Goal: Transaction & Acquisition: Purchase product/service

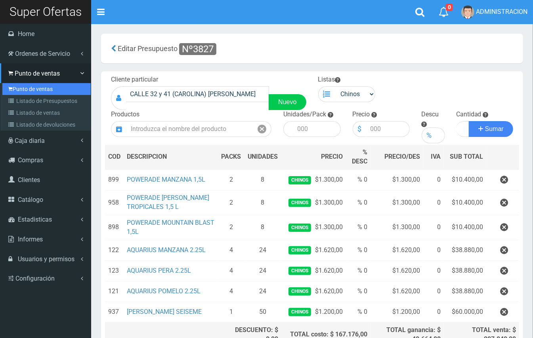
click at [18, 85] on link "Punto de ventas" at bounding box center [46, 89] width 88 height 12
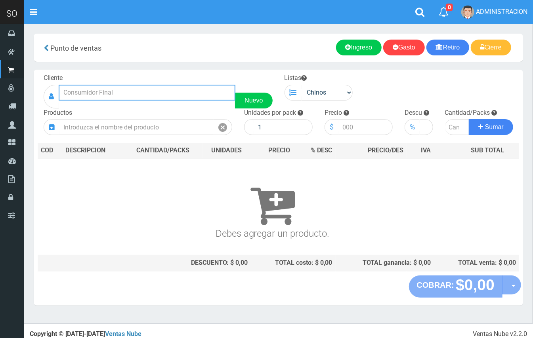
click at [97, 91] on input "text" at bounding box center [147, 93] width 177 height 16
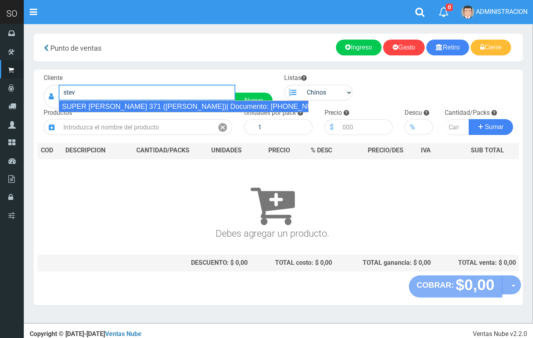
click at [110, 110] on div "SUPER STEVEN SUERO 371 (GILES)| Documento: 554478888 | Teléfono:" at bounding box center [184, 107] width 250 height 12
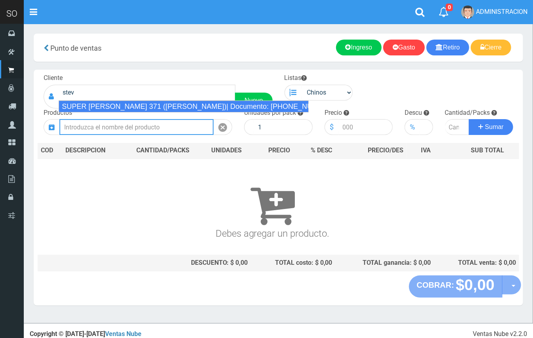
type input "SUPER STEVEN SUERO 371 (GILES)| Documento: 554478888 | Teléfono:"
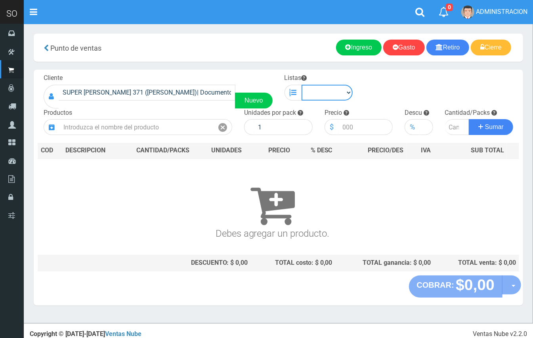
click at [342, 91] on select "Chinos . ." at bounding box center [327, 93] width 52 height 16
select select "1"
click at [301, 85] on select "Chinos . ." at bounding box center [327, 93] width 52 height 16
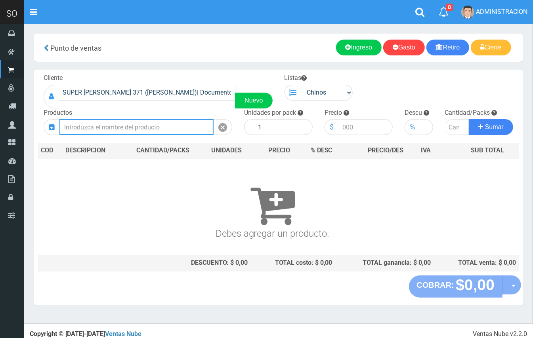
click at [157, 127] on input "text" at bounding box center [136, 127] width 154 height 16
click at [163, 119] on div "Productos" at bounding box center [138, 122] width 200 height 27
click at [169, 124] on input "text" at bounding box center [136, 127] width 154 height 16
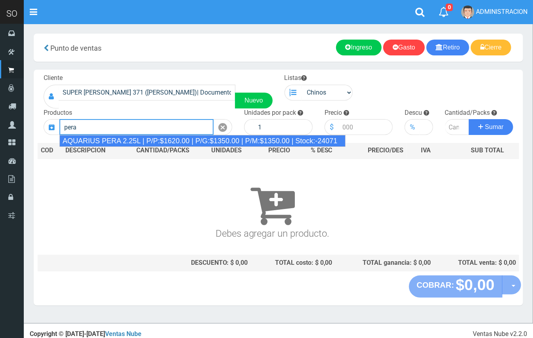
click at [166, 137] on div "AQUARIUS PERA 2.25L | P/P:$1620.00 | P/G:$1350.00 | P/M:$1350.00 | Stock:-24071" at bounding box center [202, 141] width 286 height 12
type input "AQUARIUS PERA 2.25L | P/P:$1620.00 | P/G:$1350.00 | P/M:$1350.00 | Stock:-24071"
type input "6"
type input "1620.00"
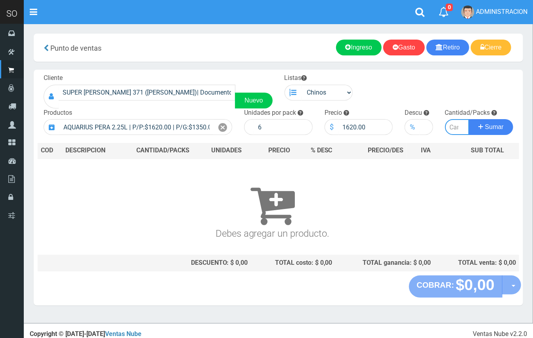
click at [450, 128] on input "number" at bounding box center [457, 127] width 25 height 16
type input "5"
click at [469, 119] on button "Sumar" at bounding box center [491, 127] width 44 height 16
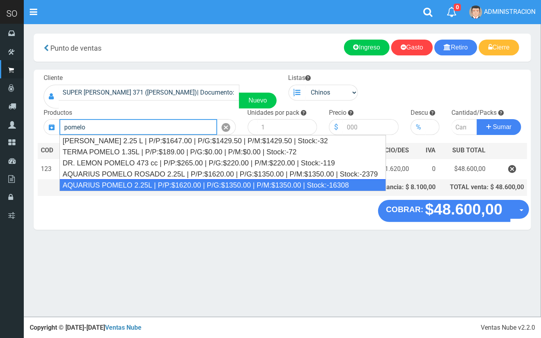
click at [340, 184] on div "AQUARIUS POMELO 2.25L | P/P:$1620.00 | P/G:$1350.00 | P/M:$1350.00 | Stock:-163…" at bounding box center [222, 185] width 326 height 12
type input "AQUARIUS POMELO 2.25L | P/P:$1620.00 | P/G:$1350.00 | P/M:$1350.00 | Stock:-163…"
type input "6"
type input "1620.00"
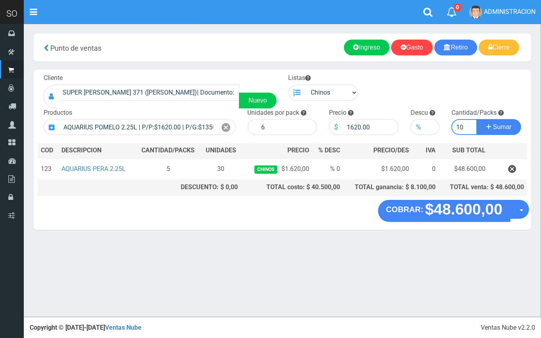
type input "10"
click at [477, 119] on button "Sumar" at bounding box center [499, 127] width 44 height 16
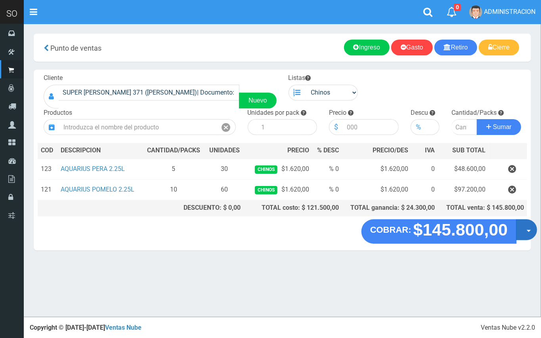
click at [528, 234] on button "Opciones" at bounding box center [526, 229] width 21 height 21
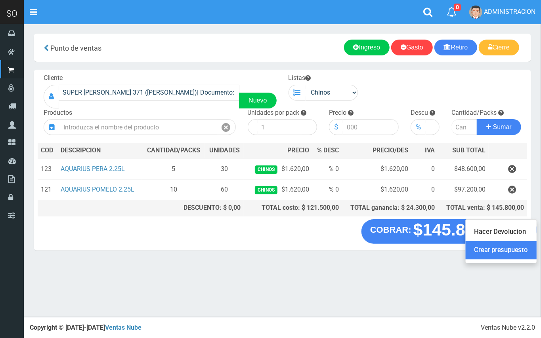
click at [522, 246] on link "Crear presupuesto" at bounding box center [501, 251] width 71 height 18
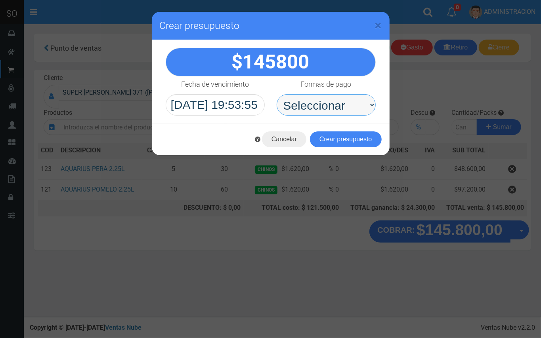
click at [353, 105] on select "Seleccionar Efectivo Tarjeta de Crédito Depósito Débito" at bounding box center [326, 104] width 99 height 21
select select "Efectivo"
click at [277, 94] on select "Seleccionar Efectivo Tarjeta de Crédito Depósito Débito" at bounding box center [326, 104] width 99 height 21
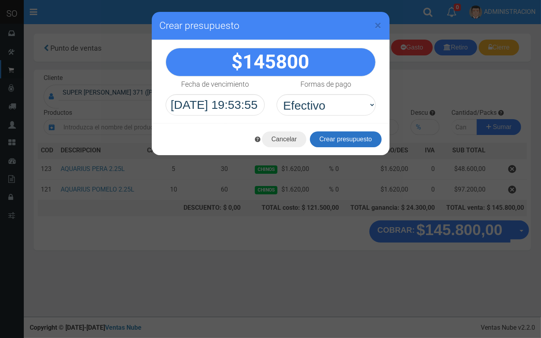
click at [346, 136] on button "Crear presupuesto" at bounding box center [346, 140] width 72 height 16
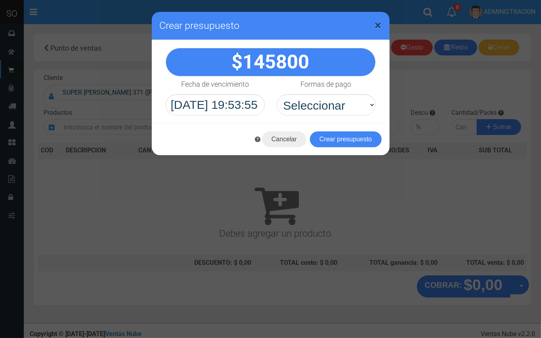
click at [380, 26] on span "×" at bounding box center [378, 25] width 7 height 15
